Goal: Task Accomplishment & Management: Manage account settings

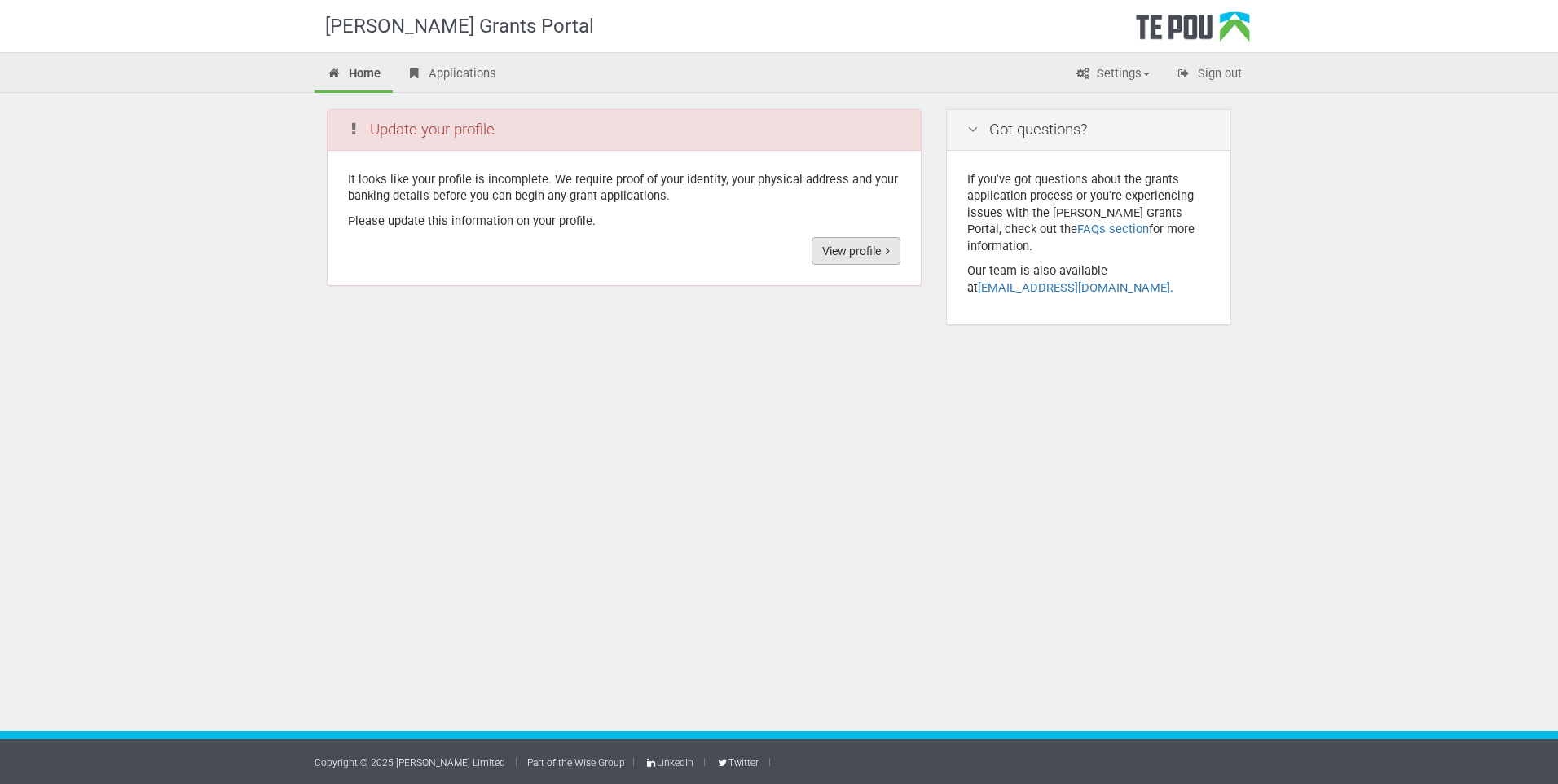
click at [853, 252] on link "View profile" at bounding box center [856, 251] width 89 height 28
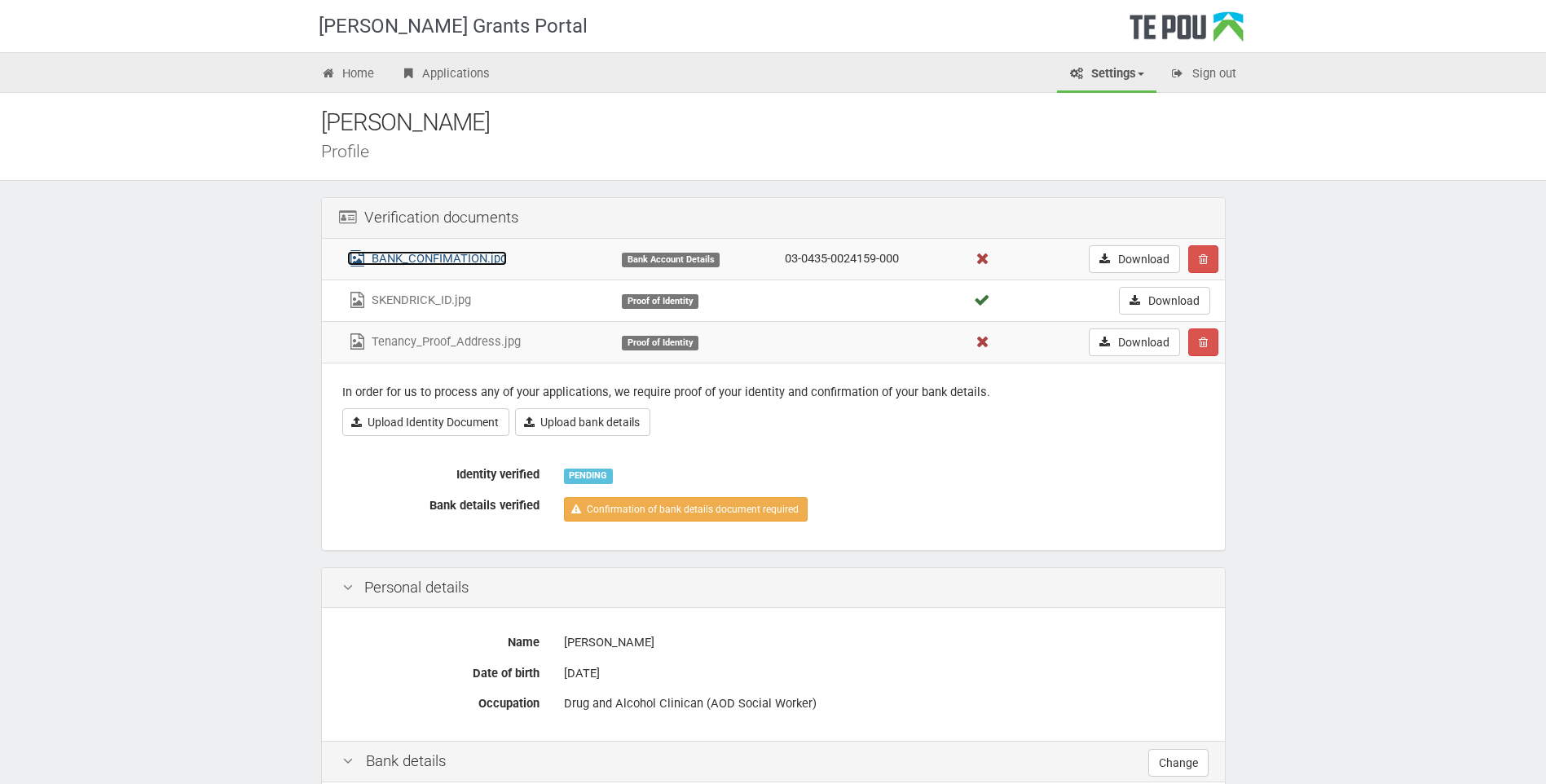
click at [477, 261] on link "BANK_CONFIMATION.jpg" at bounding box center [427, 258] width 160 height 15
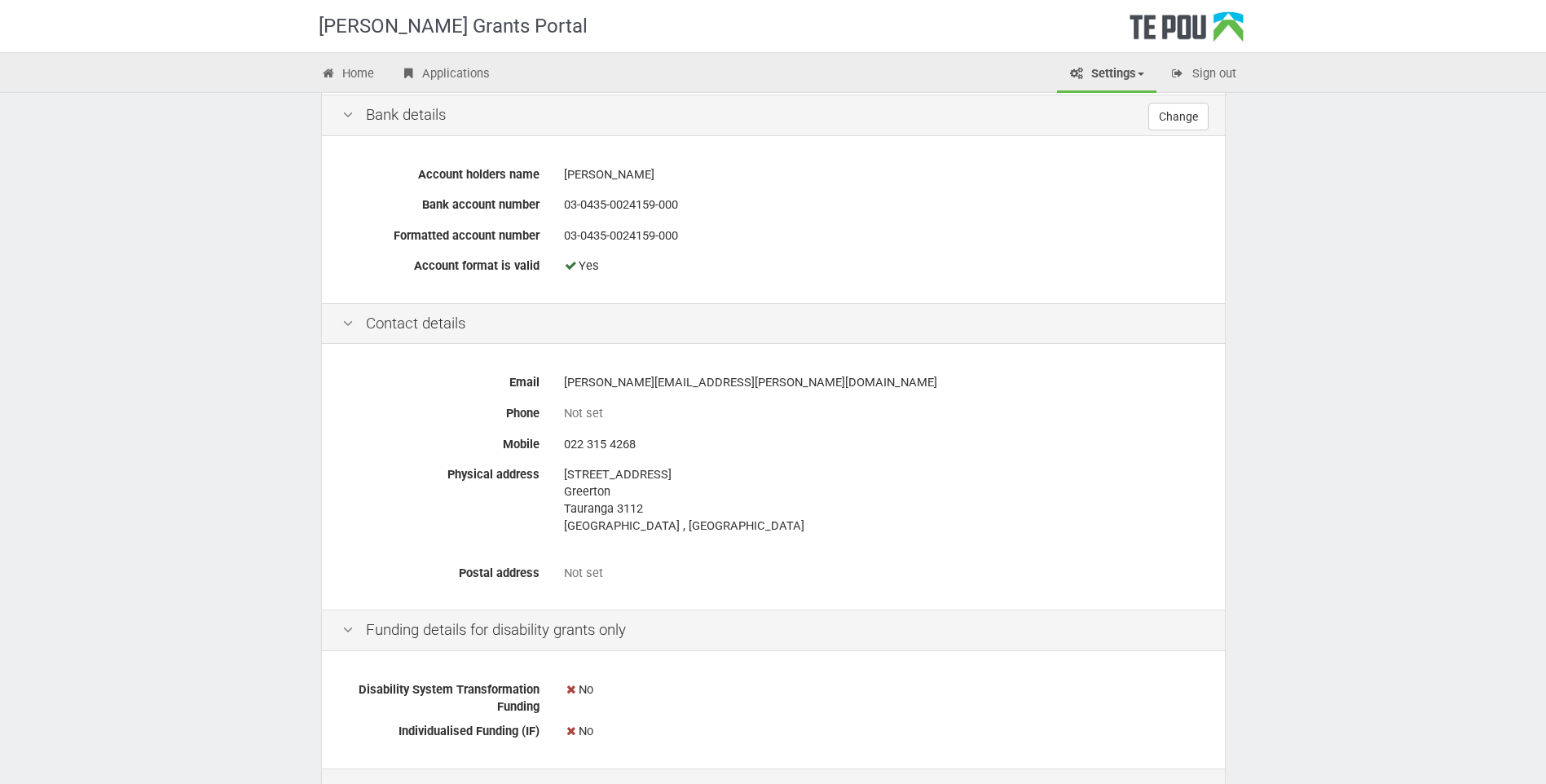
scroll to position [779, 0]
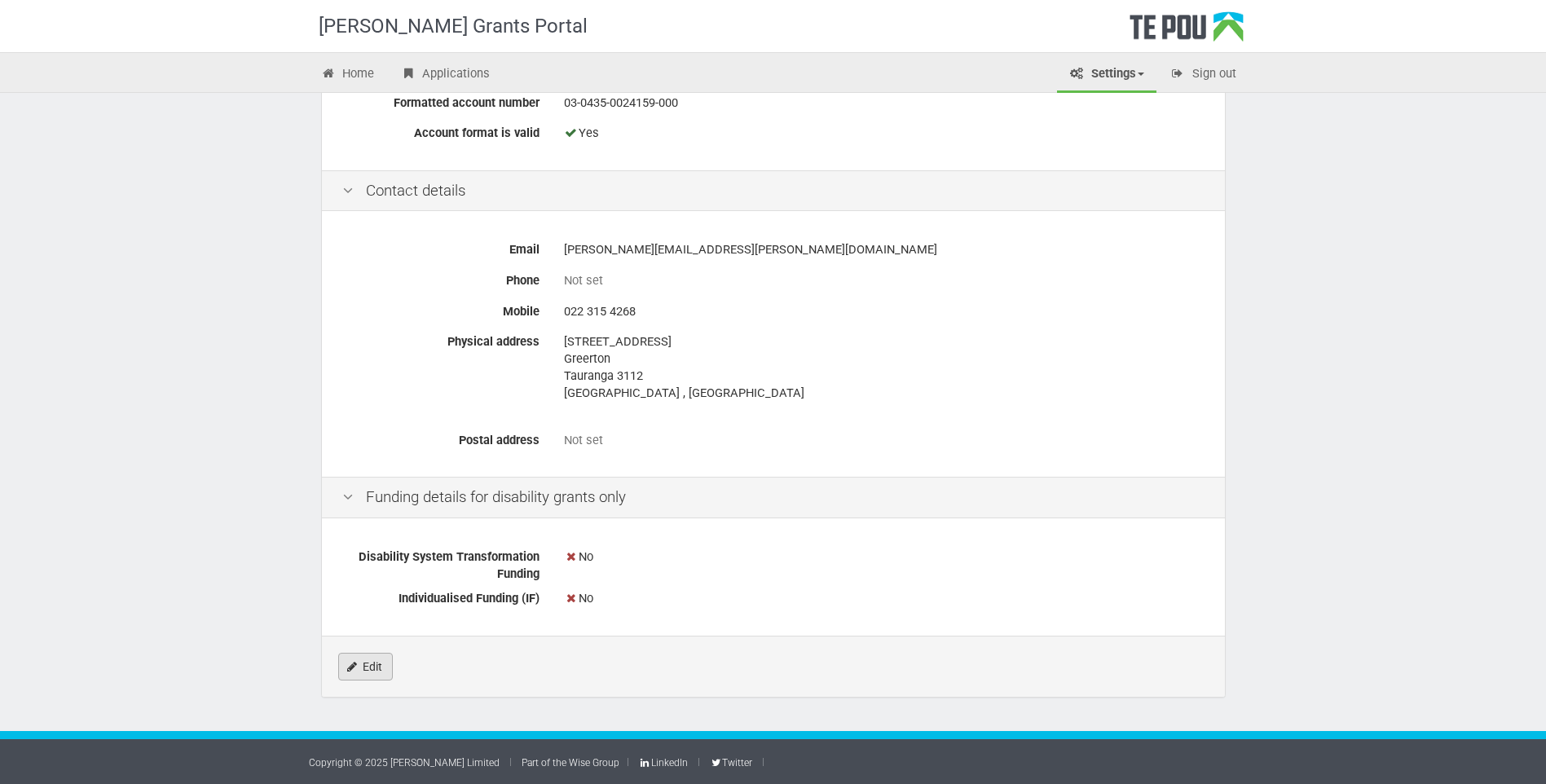
click at [351, 665] on icon "Edit" at bounding box center [352, 666] width 9 height 11
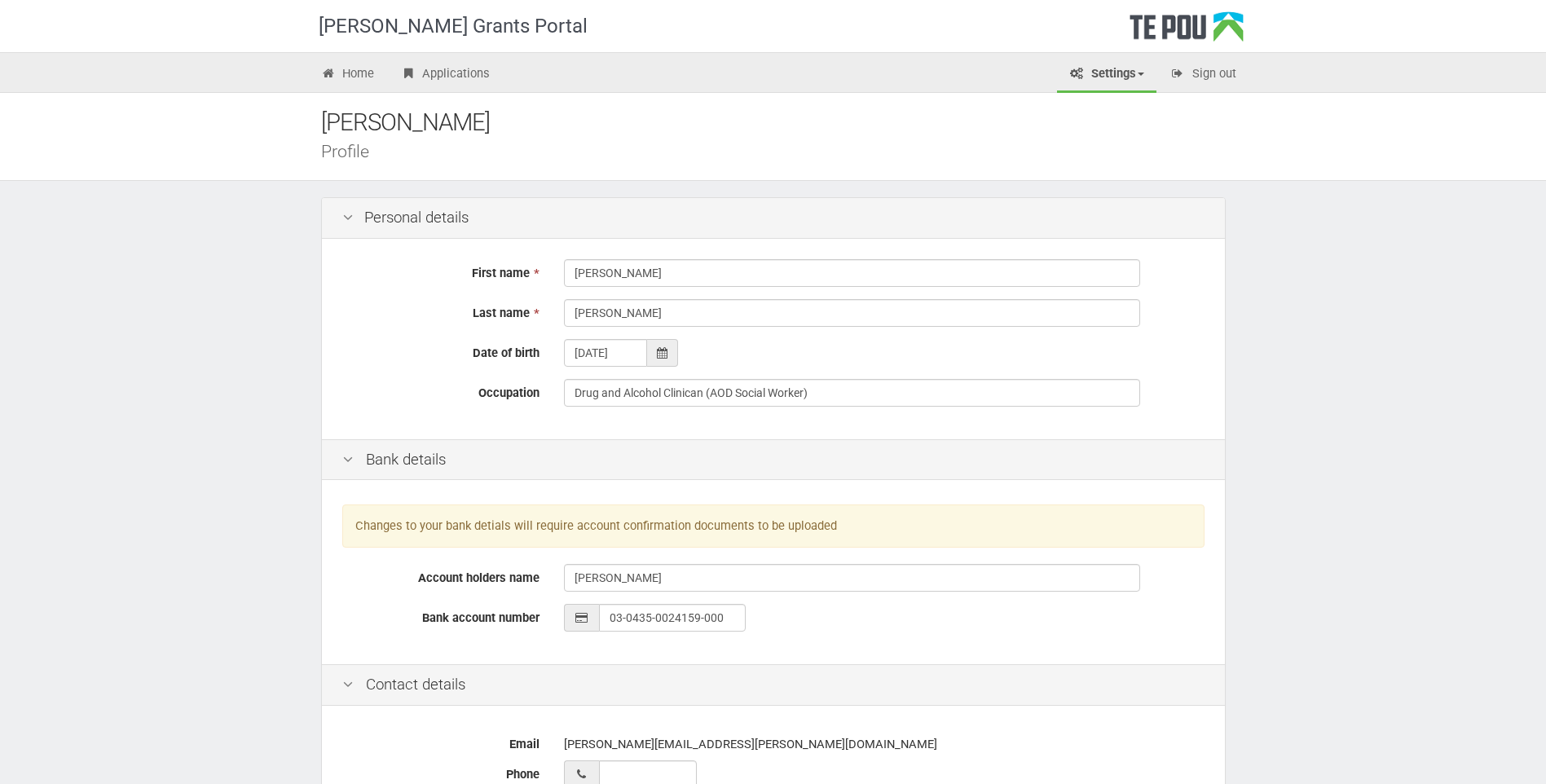
scroll to position [244, 0]
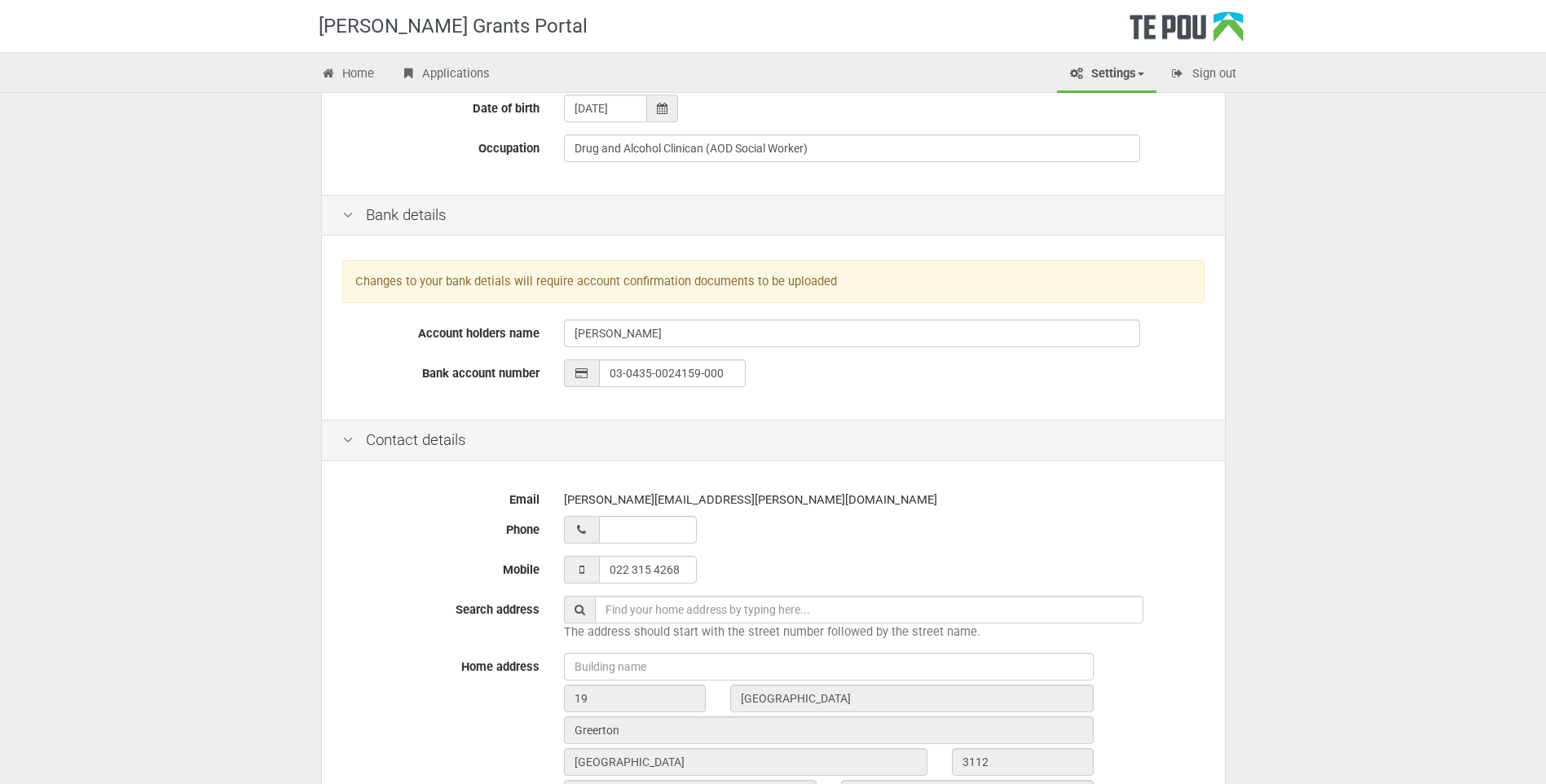
click at [786, 553] on div "Email [PERSON_NAME][EMAIL_ADDRESS][PERSON_NAME][DOMAIN_NAME] Phone Mobile [PHON…" at bounding box center [773, 722] width 903 height 515
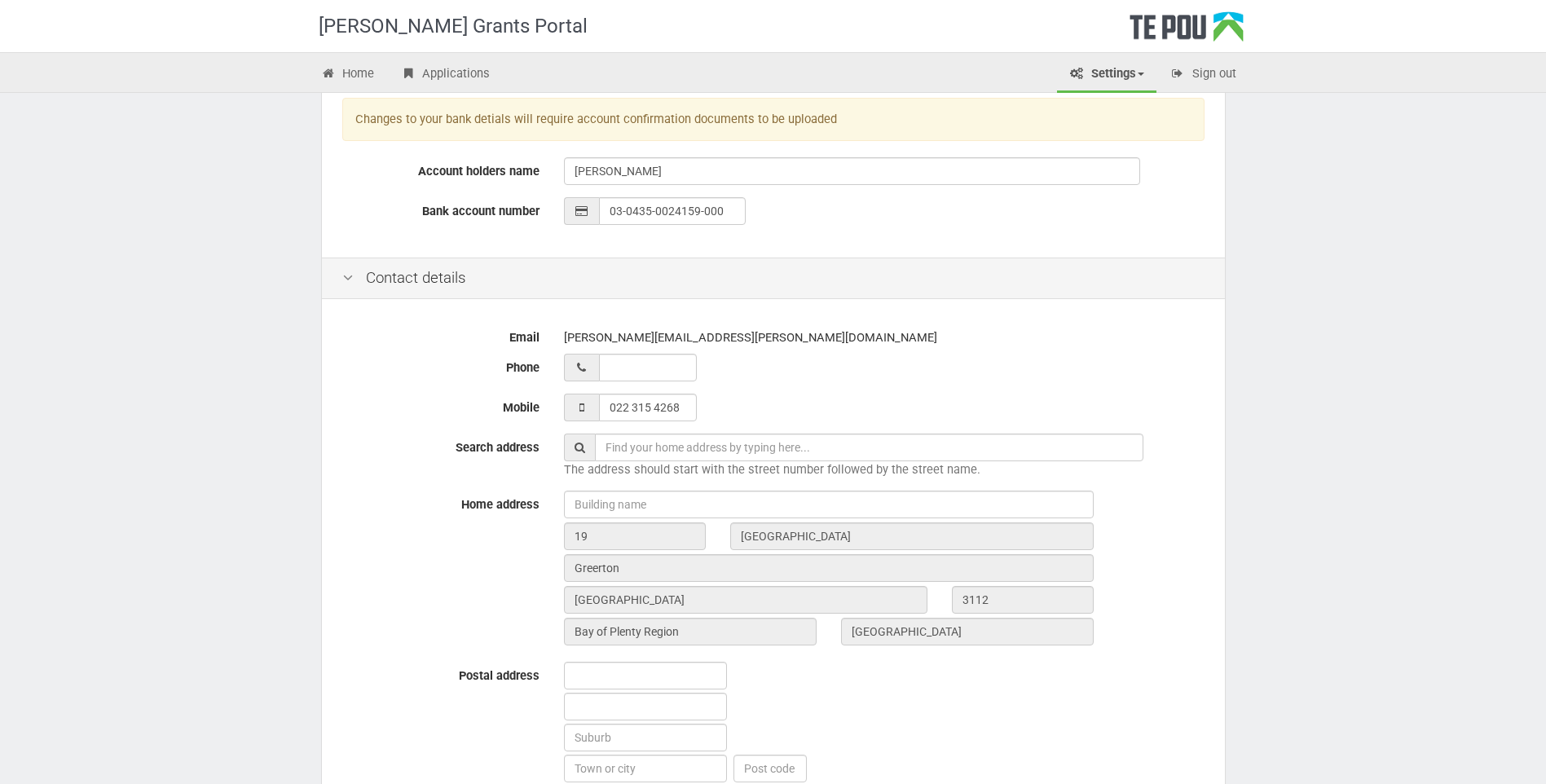
scroll to position [407, 0]
